Goal: Task Accomplishment & Management: Complete application form

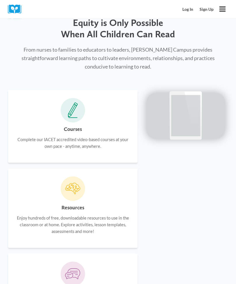
scroll to position [380, 0]
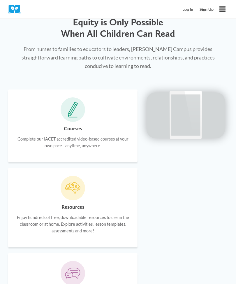
click at [70, 138] on p "Complete our IACET accredited video-based courses at your own pace - anytime, a…" at bounding box center [73, 142] width 114 height 13
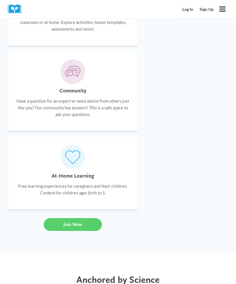
scroll to position [582, 0]
click at [69, 223] on span "Join Now" at bounding box center [73, 225] width 19 height 6
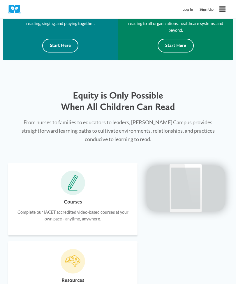
scroll to position [0, 0]
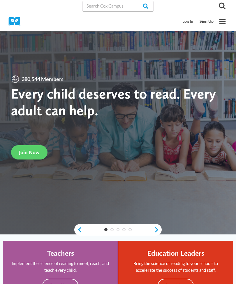
click at [31, 155] on span "Join Now" at bounding box center [29, 152] width 21 height 6
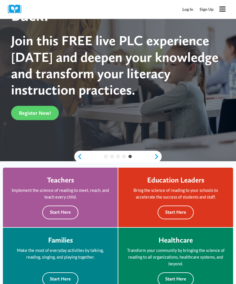
scroll to position [64, 0]
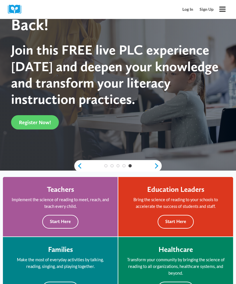
click at [37, 116] on link "Register Now!" at bounding box center [35, 122] width 48 height 14
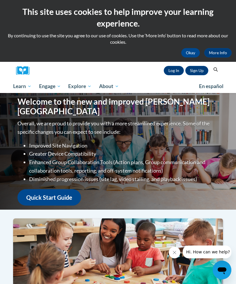
click at [195, 73] on link "Sign Up" at bounding box center [196, 70] width 23 height 9
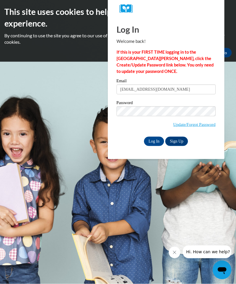
type input "cv67vale@yahoo.com"
click at [153, 141] on input "Log In" at bounding box center [154, 141] width 20 height 9
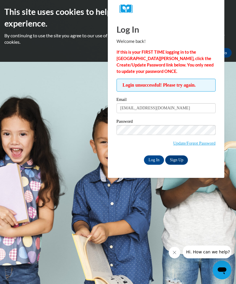
click at [194, 144] on link "Update/Forgot Password" at bounding box center [194, 143] width 42 height 5
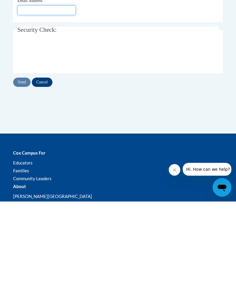
type input "[EMAIL_ADDRESS][DOMAIN_NAME]"
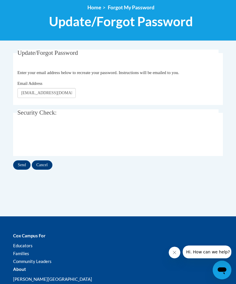
click at [20, 162] on input "Send" at bounding box center [21, 164] width 17 height 9
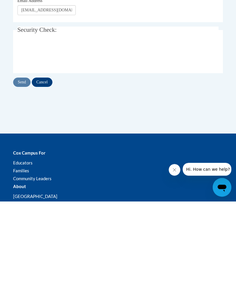
scroll to position [100, 0]
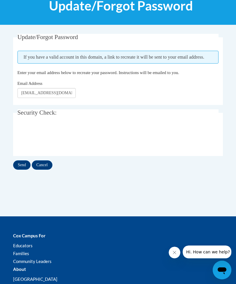
click at [20, 160] on input "Send" at bounding box center [21, 164] width 17 height 9
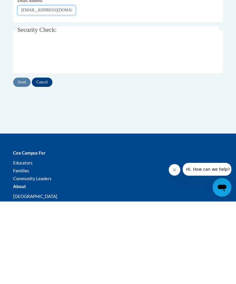
scroll to position [99, 0]
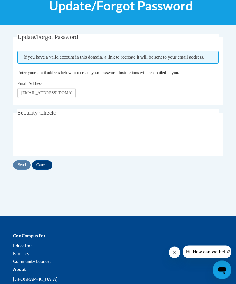
click at [169, 52] on span "If you have a valid account in this domain, a link to recreate it will be sent …" at bounding box center [118, 57] width 202 height 13
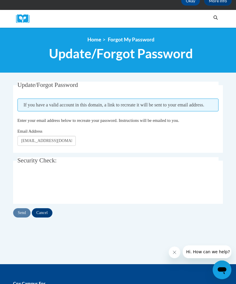
scroll to position [0, 0]
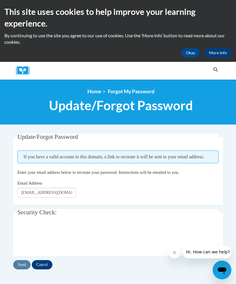
click at [220, 56] on link "More Info" at bounding box center [217, 52] width 27 height 9
click at [181, 54] on div "Okay More Info" at bounding box center [117, 52] width 227 height 9
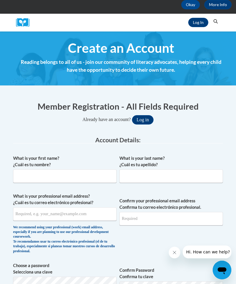
scroll to position [50, 0]
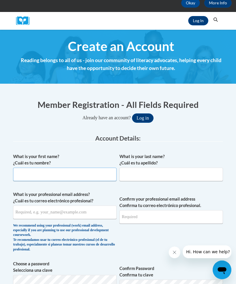
click at [78, 178] on input "What is your first name? ¿Cuál es tu nombre?" at bounding box center [65, 174] width 104 height 13
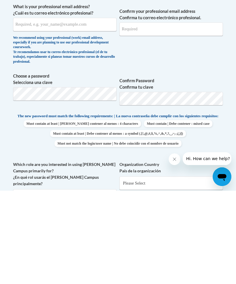
type input "Charlene"
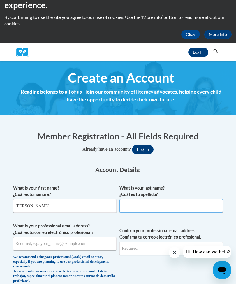
scroll to position [0, 0]
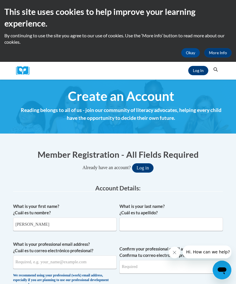
click at [197, 71] on link "Log In" at bounding box center [198, 70] width 20 height 9
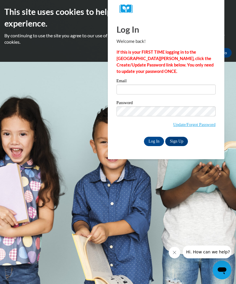
click at [138, 92] on input "Email" at bounding box center [166, 90] width 99 height 10
type input "[EMAIL_ADDRESS][DOMAIN_NAME]"
click at [154, 141] on input "Log In" at bounding box center [154, 141] width 20 height 9
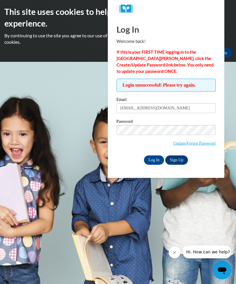
click at [153, 158] on input "Log In" at bounding box center [154, 159] width 20 height 9
click at [197, 141] on link "Update/Forgot Password" at bounding box center [194, 143] width 42 height 5
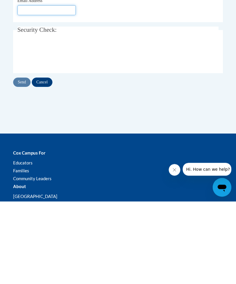
type input "[EMAIL_ADDRESS][DOMAIN_NAME]"
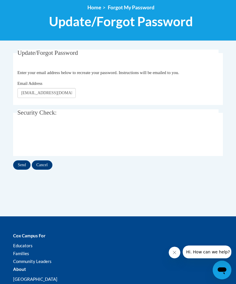
click at [21, 164] on input "Send" at bounding box center [21, 164] width 17 height 9
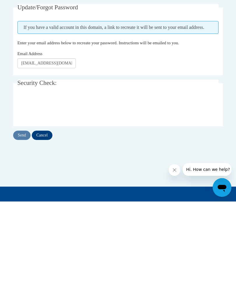
scroll to position [130, 0]
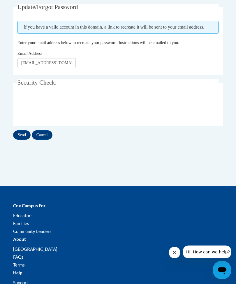
click at [17, 132] on input "Send" at bounding box center [21, 134] width 17 height 9
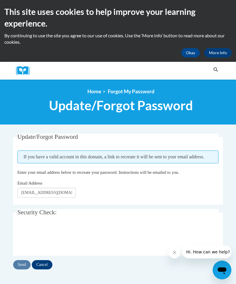
click at [220, 48] on link "More Info" at bounding box center [217, 52] width 27 height 9
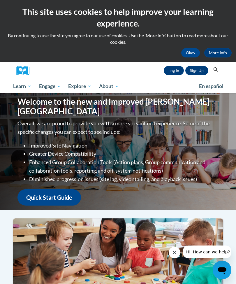
click at [197, 69] on link "Sign Up" at bounding box center [196, 70] width 23 height 9
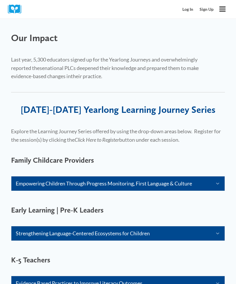
scroll to position [279, 0]
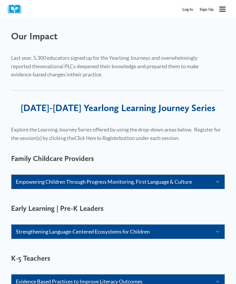
click at [90, 230] on link "Strengthening Language-Centered Ecosystems for Children" at bounding box center [111, 231] width 191 height 8
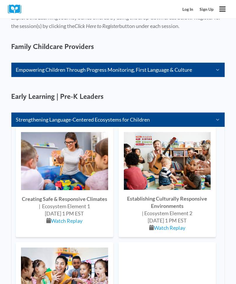
scroll to position [393, 0]
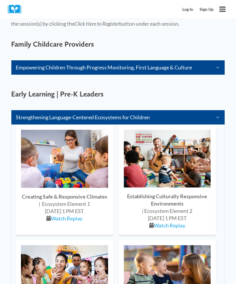
click at [68, 208] on div "September 12, 2024 | 1 PM EST" at bounding box center [64, 211] width 87 height 7
click at [67, 216] on link "Watch Replay" at bounding box center [66, 218] width 31 height 6
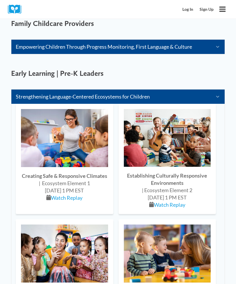
click at [169, 202] on link "Watch Replay" at bounding box center [169, 205] width 31 height 6
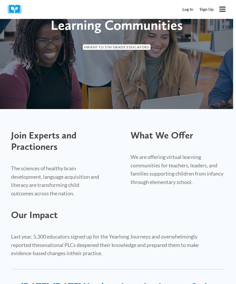
scroll to position [0, 0]
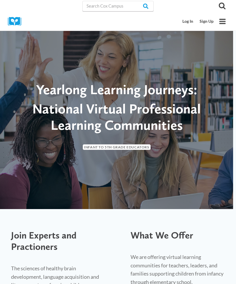
click at [220, 27] on div "Toggle Menu" at bounding box center [222, 21] width 11 height 11
click at [220, 23] on icon "Open menu" at bounding box center [223, 21] width 6 height 5
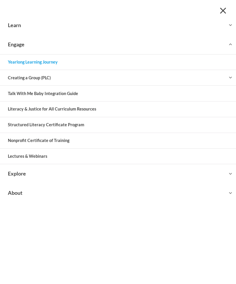
click at [64, 126] on link "Structured Literacy Certificate Program" at bounding box center [118, 124] width 236 height 15
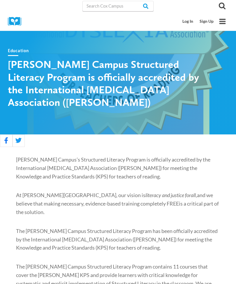
click at [193, 6] on div "Search" at bounding box center [191, 6] width 75 height 12
click at [189, 22] on link "Log In" at bounding box center [188, 21] width 17 height 11
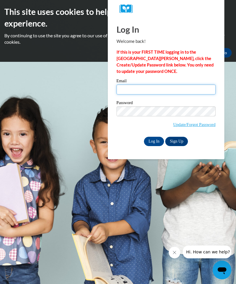
type input "[EMAIL_ADDRESS][DOMAIN_NAME]"
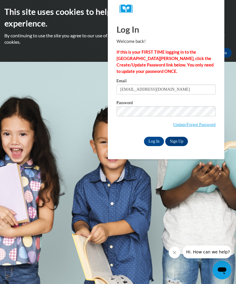
click at [176, 142] on link "Sign Up" at bounding box center [176, 141] width 23 height 9
